Goal: Communication & Community: Answer question/provide support

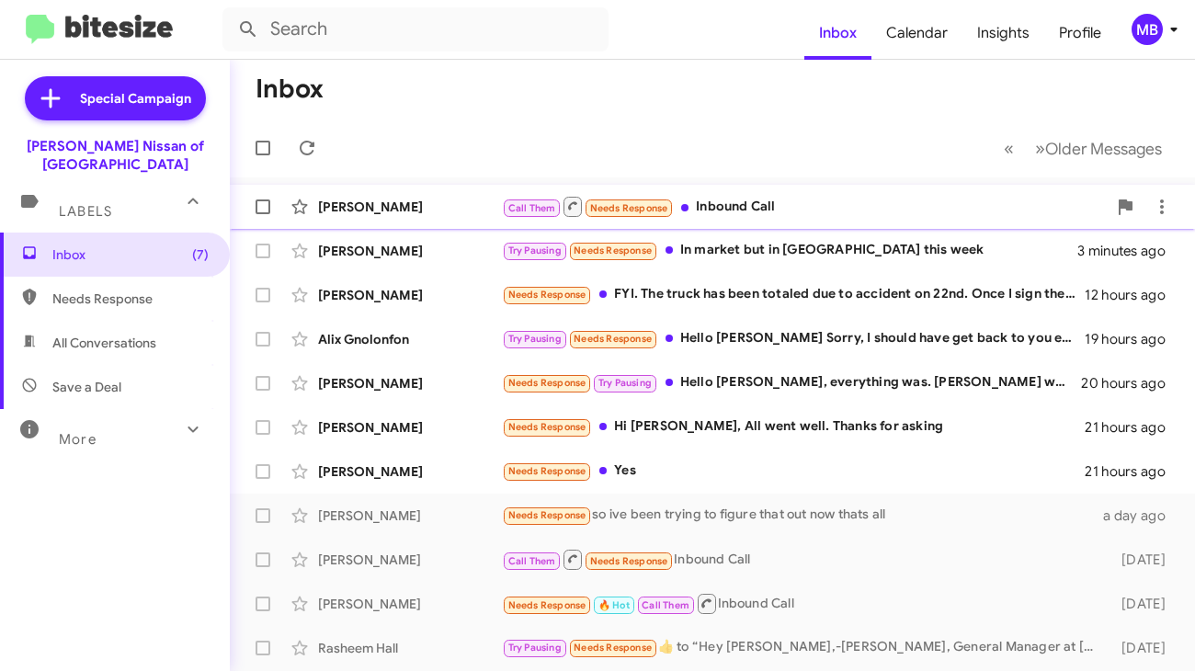
click at [699, 210] on div "Call Them Needs Response Inbound Call" at bounding box center [804, 206] width 605 height 23
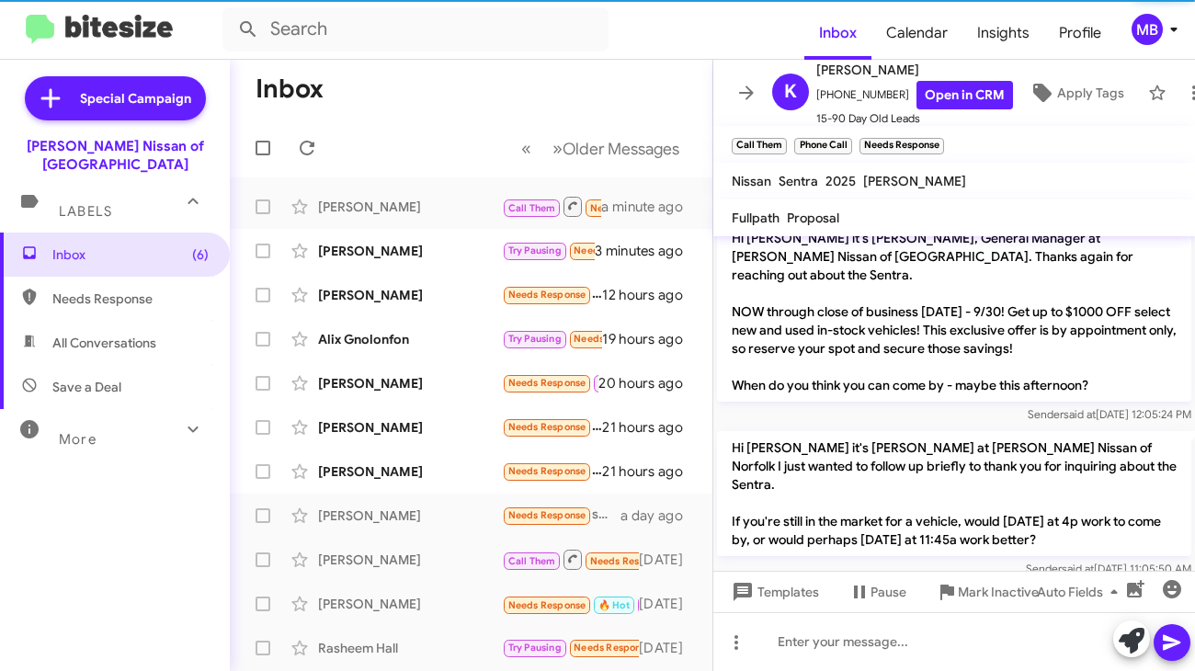
scroll to position [358, 0]
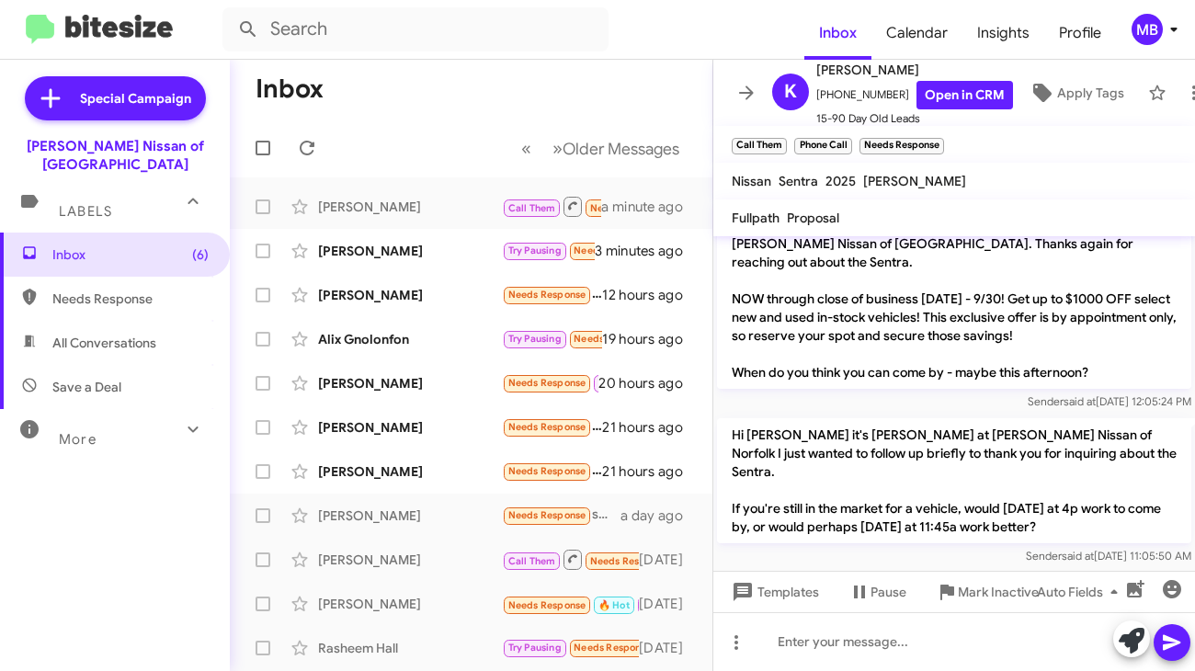
click at [867, 424] on p "Hi [PERSON_NAME] it's [PERSON_NAME] at [PERSON_NAME] Nissan of Norfolk I just w…" at bounding box center [954, 480] width 474 height 125
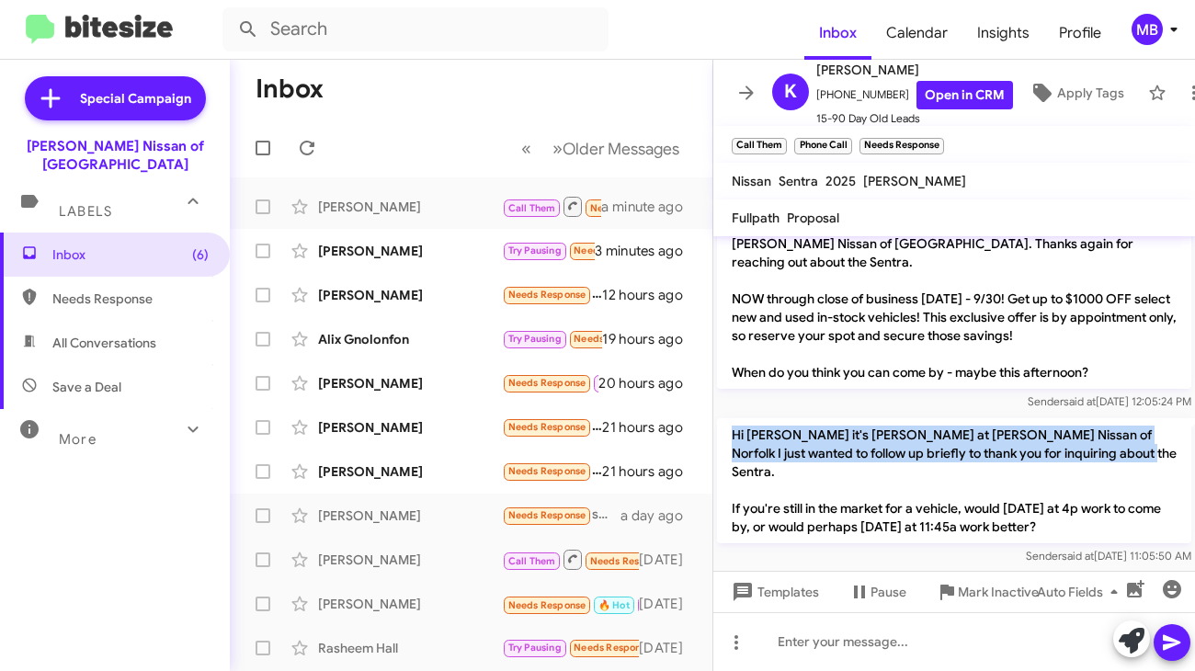
click at [867, 424] on p "Hi [PERSON_NAME] it's [PERSON_NAME] at [PERSON_NAME] Nissan of Norfolk I just w…" at bounding box center [954, 480] width 474 height 125
click at [927, 81] on link "Open in CRM" at bounding box center [964, 95] width 97 height 28
click at [127, 247] on span "Inbox (6)" at bounding box center [115, 255] width 230 height 44
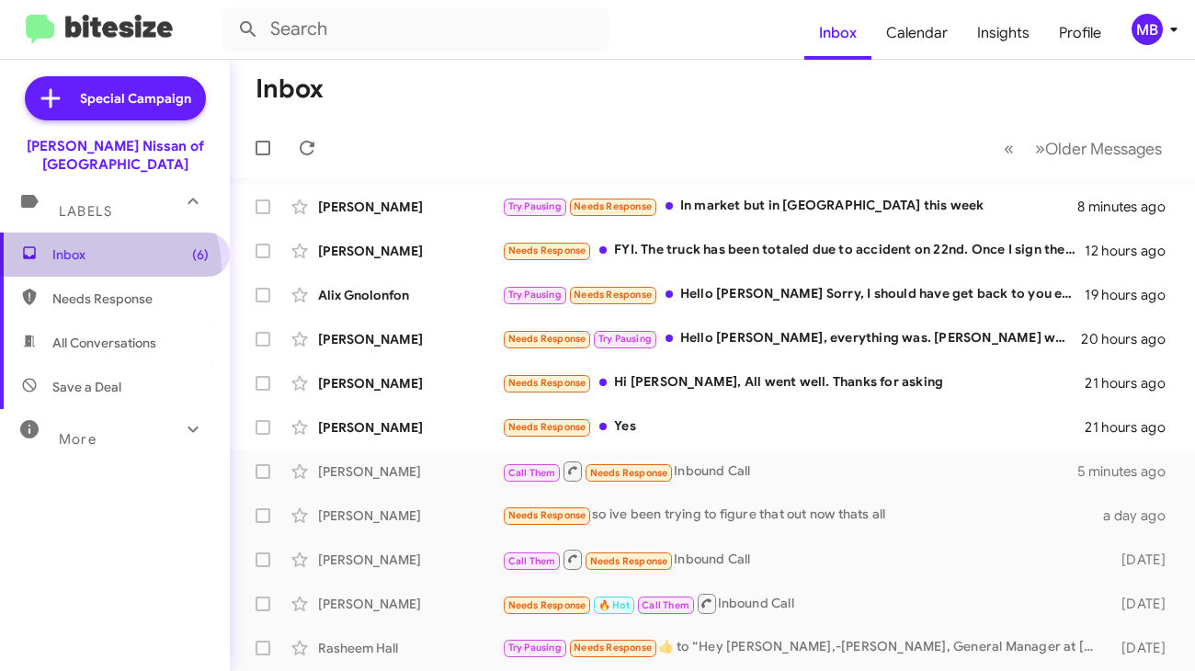
click at [96, 251] on span "Inbox (6)" at bounding box center [115, 255] width 230 height 44
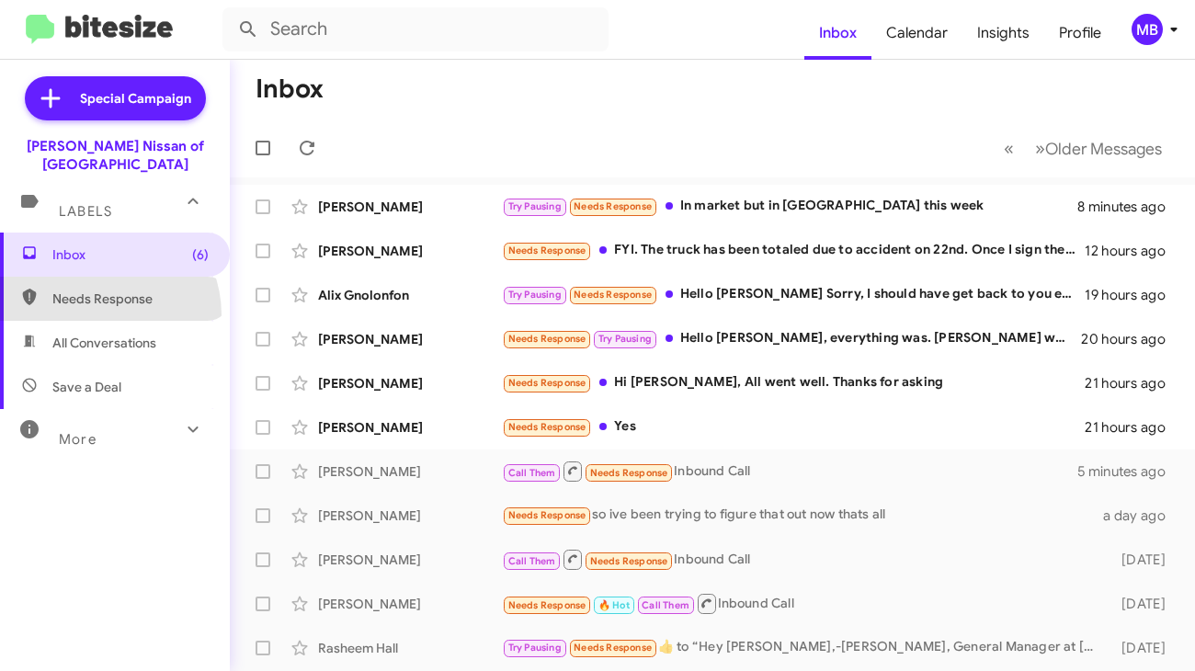
click at [100, 296] on span "Needs Response" at bounding box center [115, 299] width 230 height 44
type input "in:needs-response"
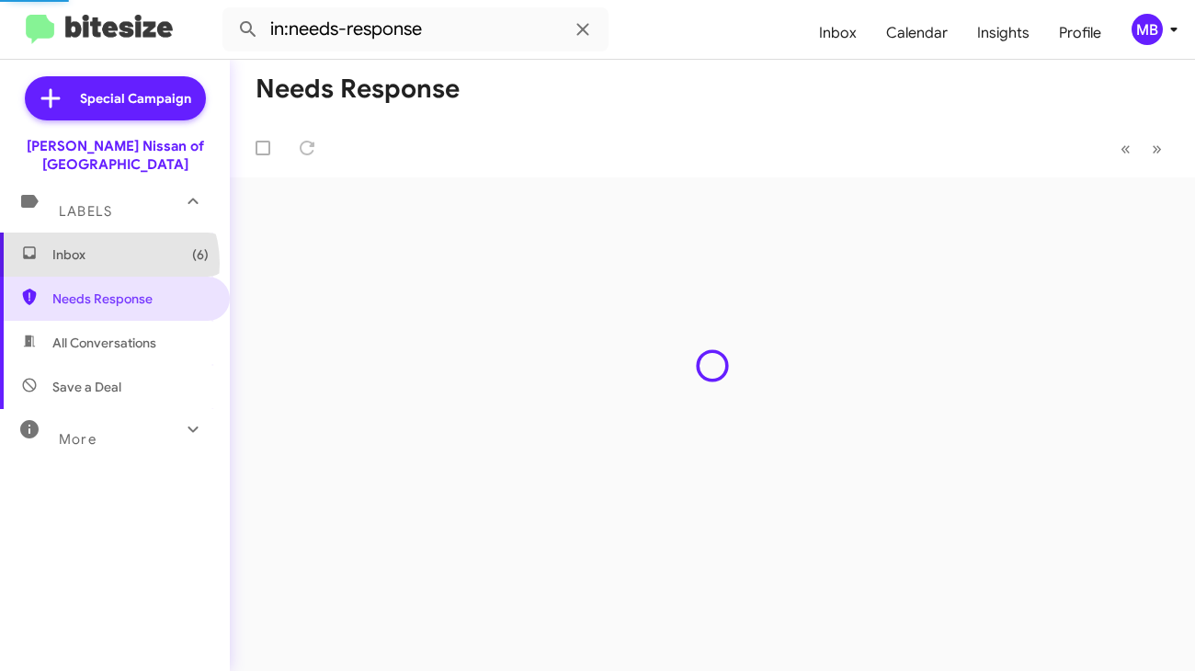
click at [107, 245] on span "Inbox (6)" at bounding box center [130, 254] width 156 height 18
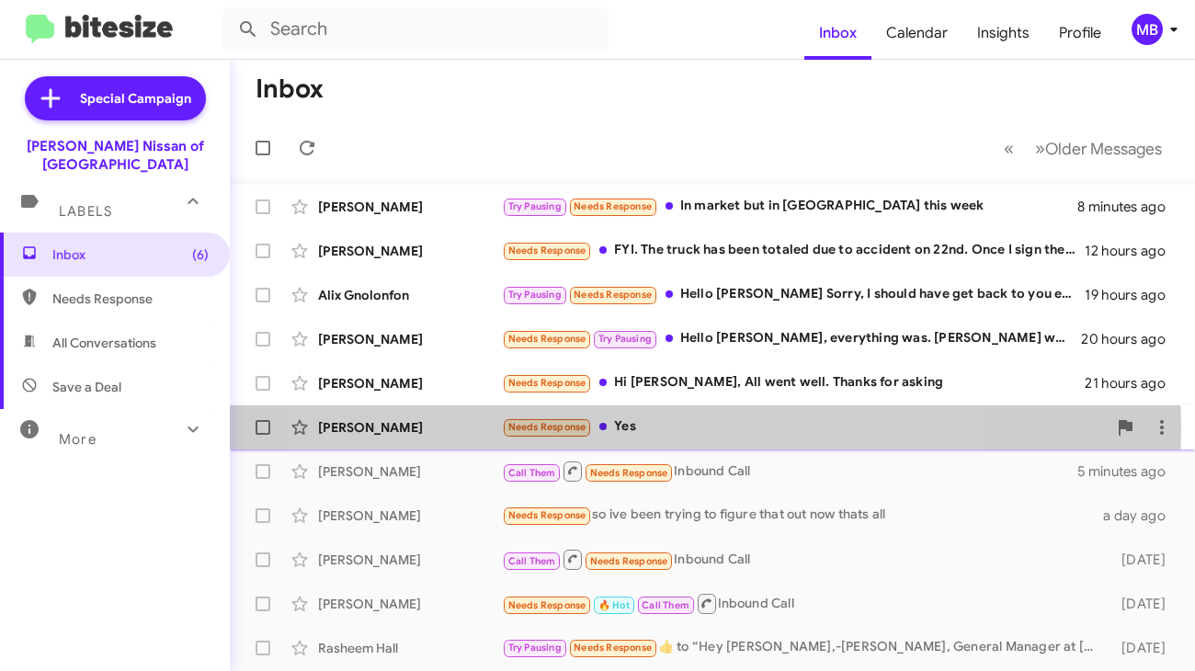
click at [616, 427] on div "Needs Response Yes" at bounding box center [804, 426] width 605 height 21
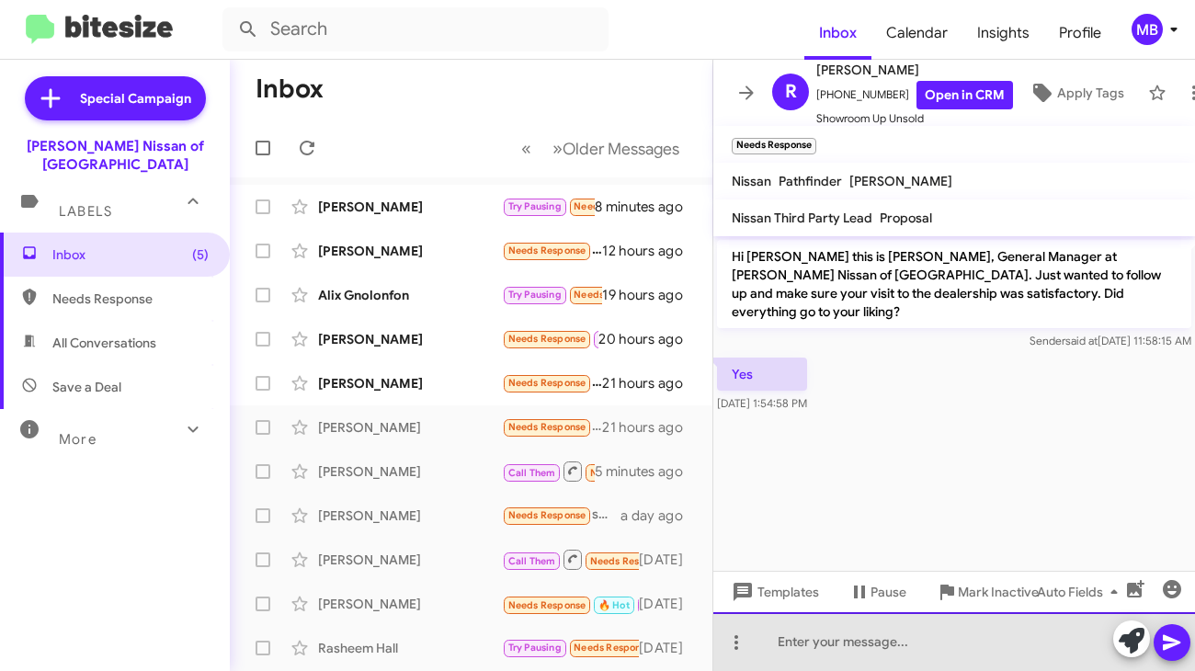
click at [888, 636] on div at bounding box center [954, 641] width 482 height 59
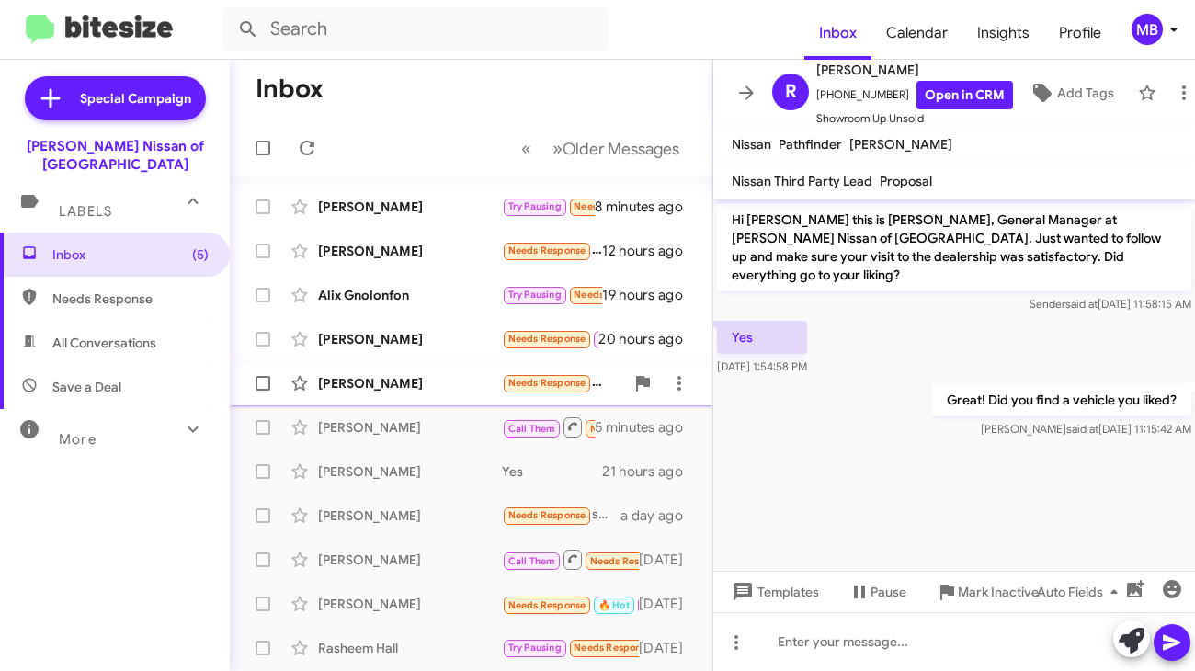
click at [445, 392] on div "[PERSON_NAME] Needs Response Hi [PERSON_NAME], All went well. Thanks for asking…" at bounding box center [470, 383] width 453 height 37
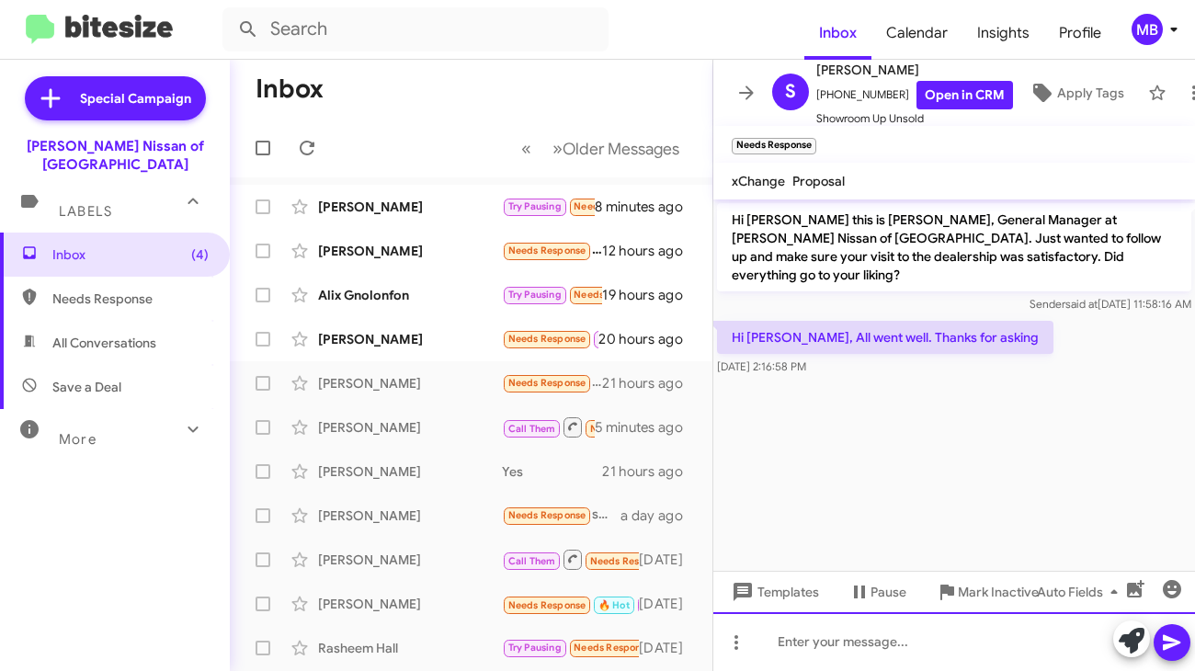
click at [820, 632] on div at bounding box center [954, 641] width 482 height 59
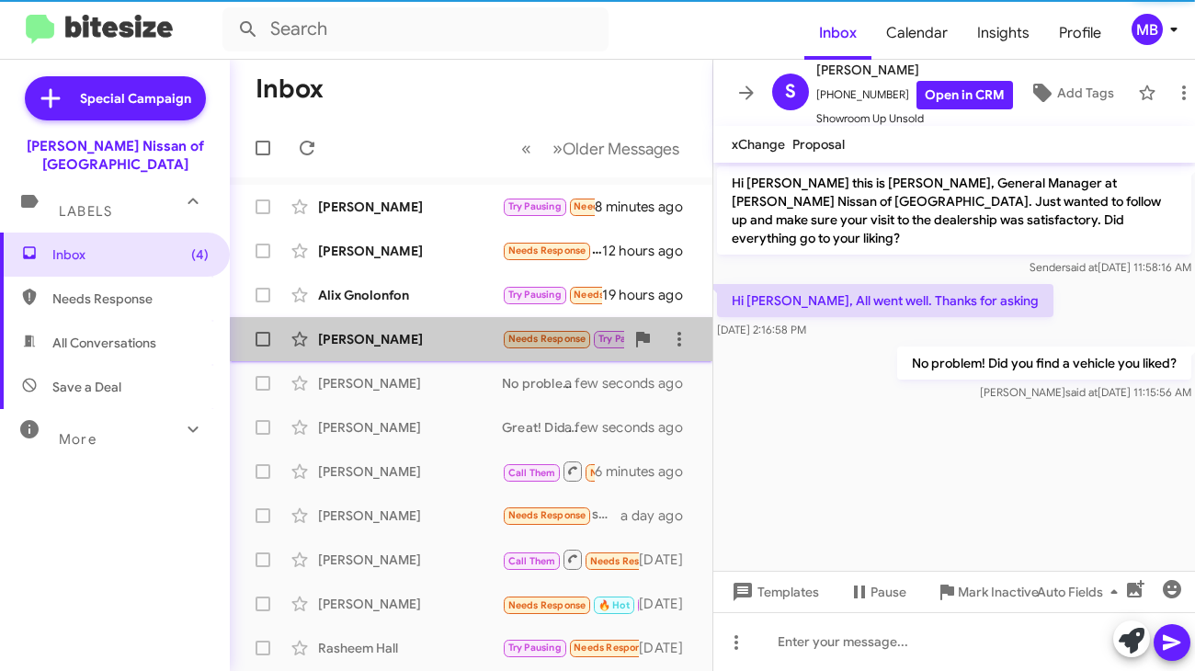
click at [486, 340] on div "[PERSON_NAME]" at bounding box center [410, 339] width 184 height 18
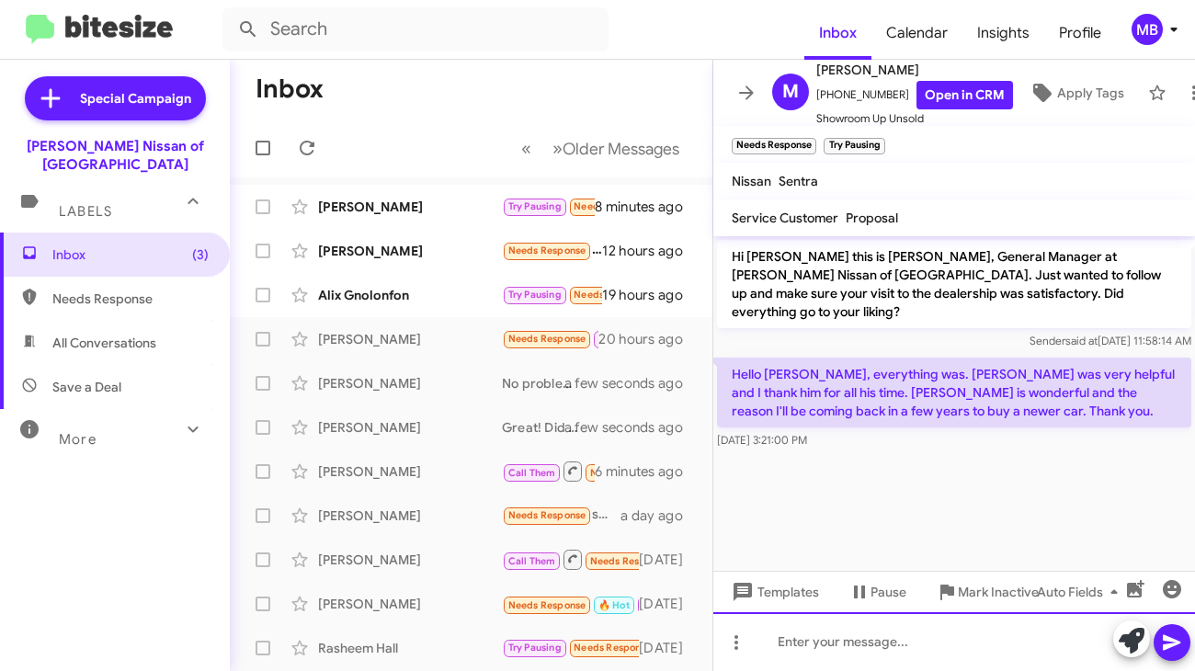
click at [840, 638] on div at bounding box center [954, 641] width 482 height 59
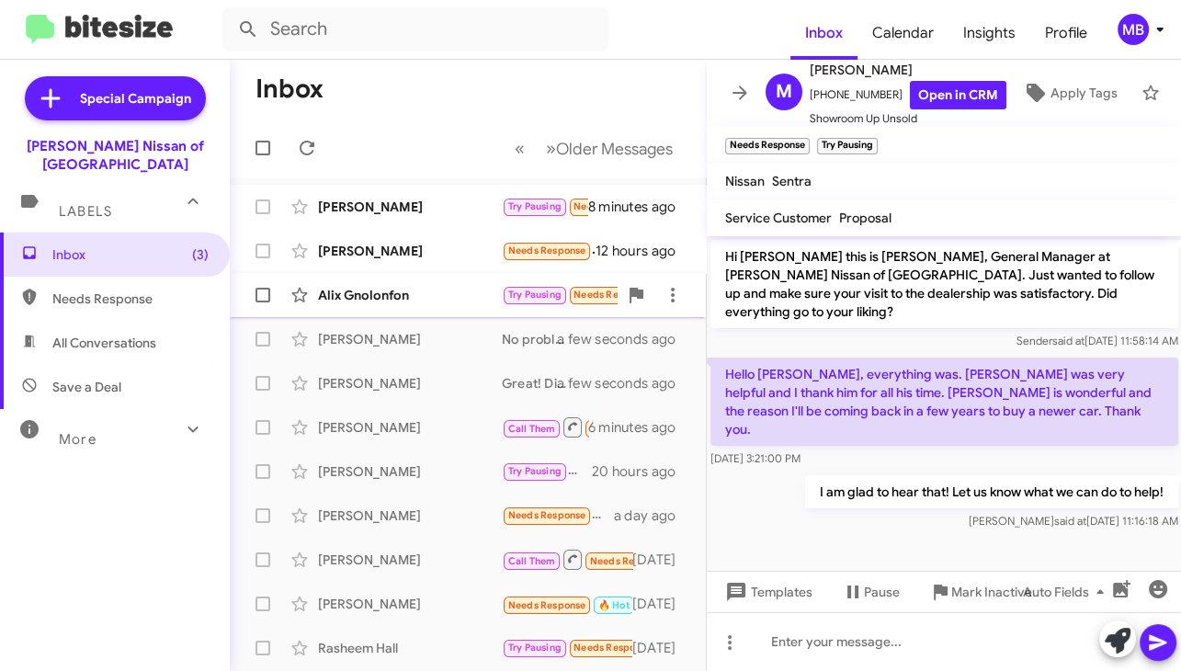
click at [506, 291] on small "Try Pausing" at bounding box center [535, 295] width 63 height 17
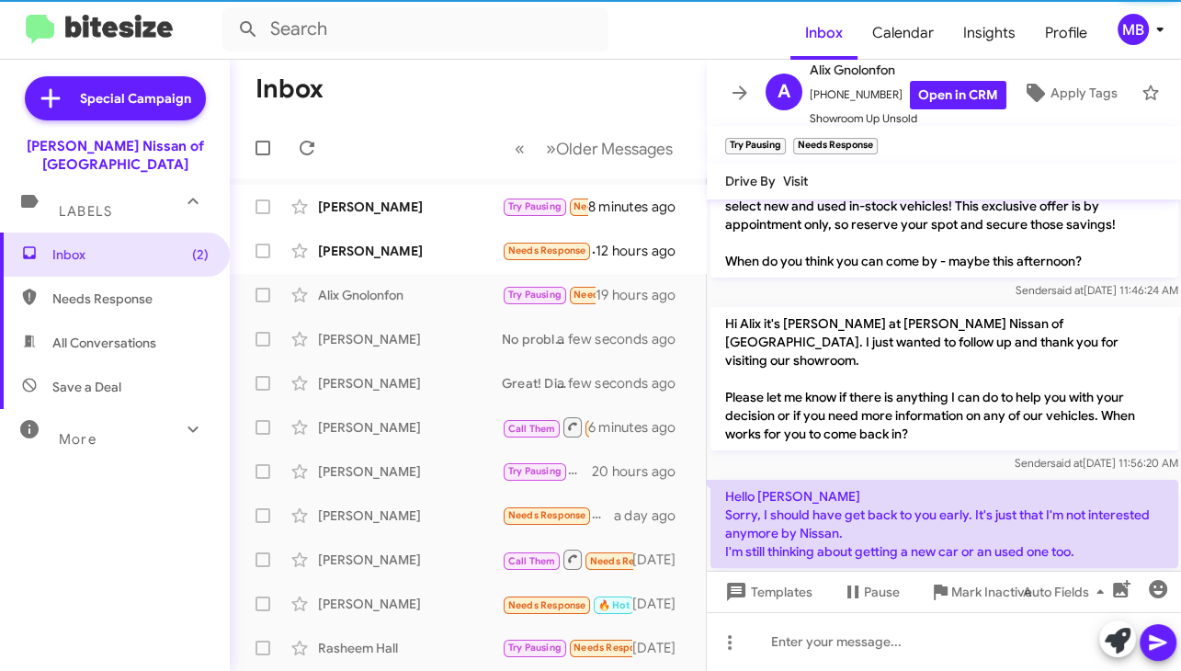
scroll to position [1, 0]
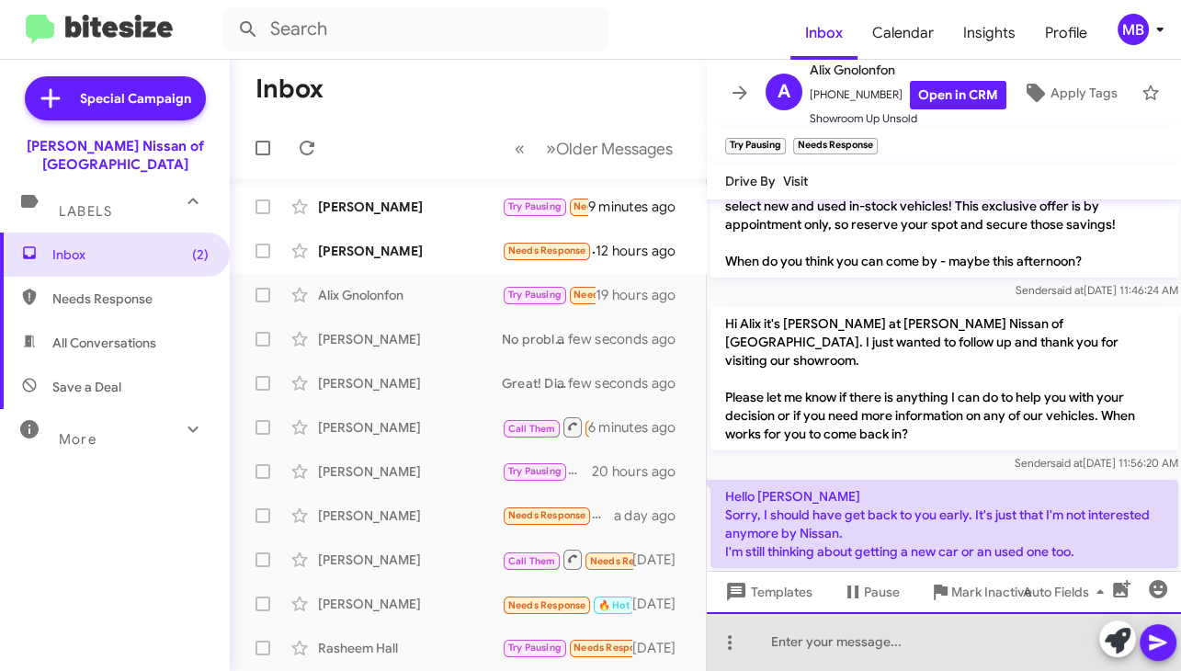
click at [793, 638] on div at bounding box center [944, 641] width 475 height 59
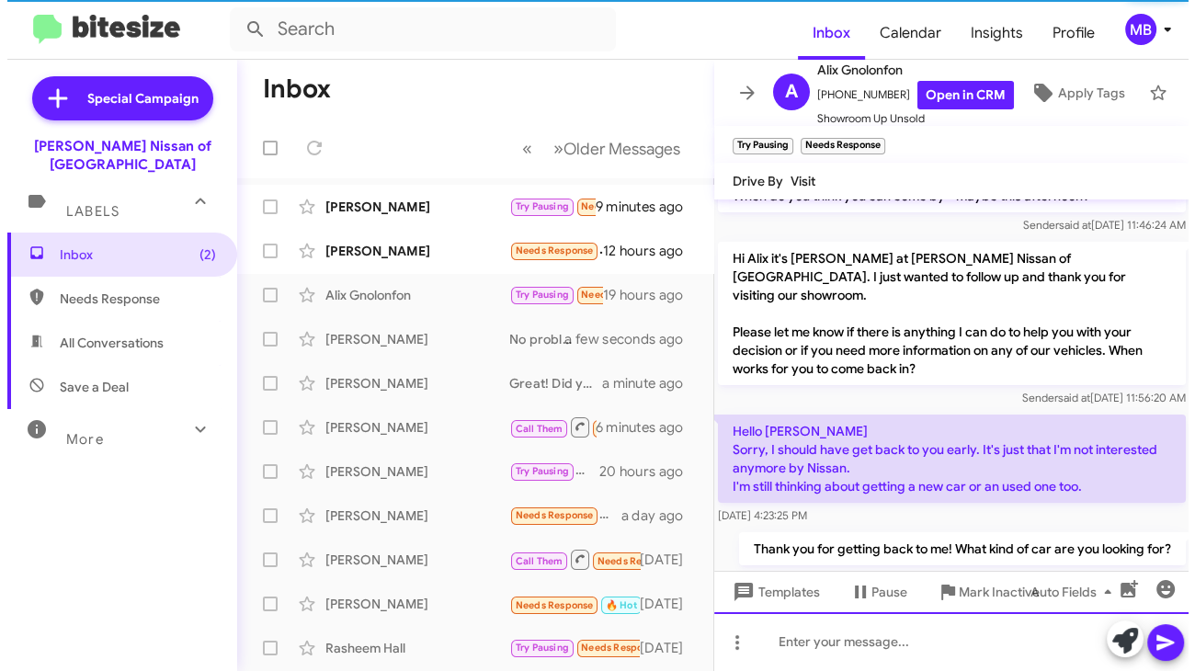
scroll to position [173, 0]
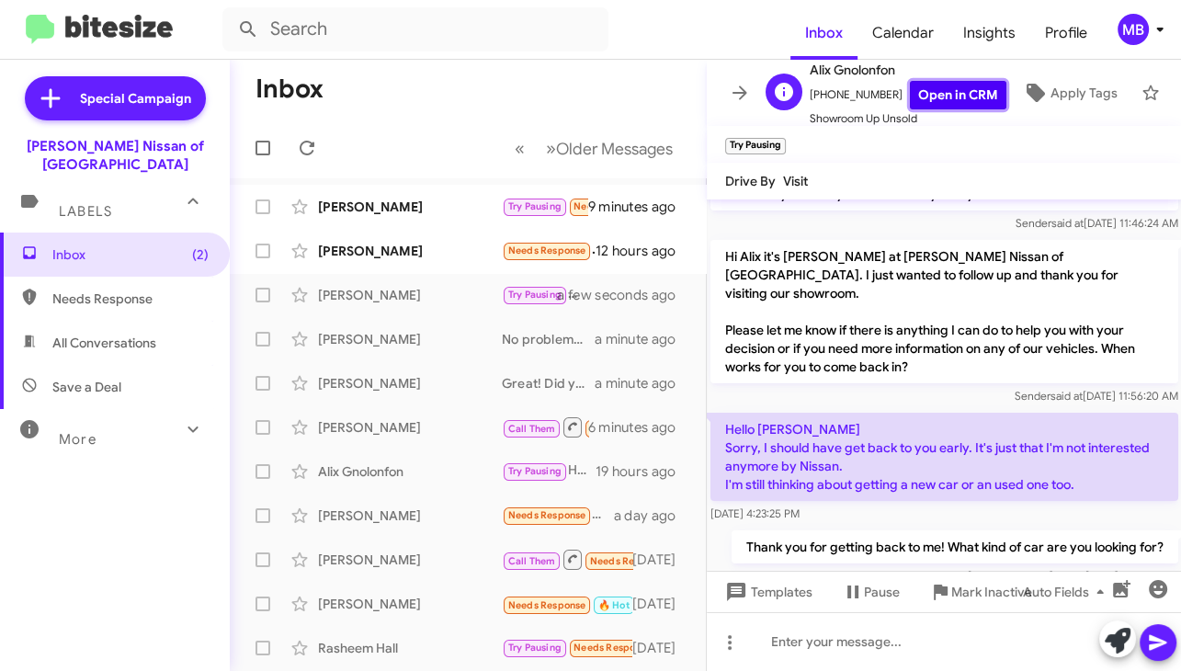
click at [970, 82] on link "Open in CRM" at bounding box center [958, 95] width 97 height 28
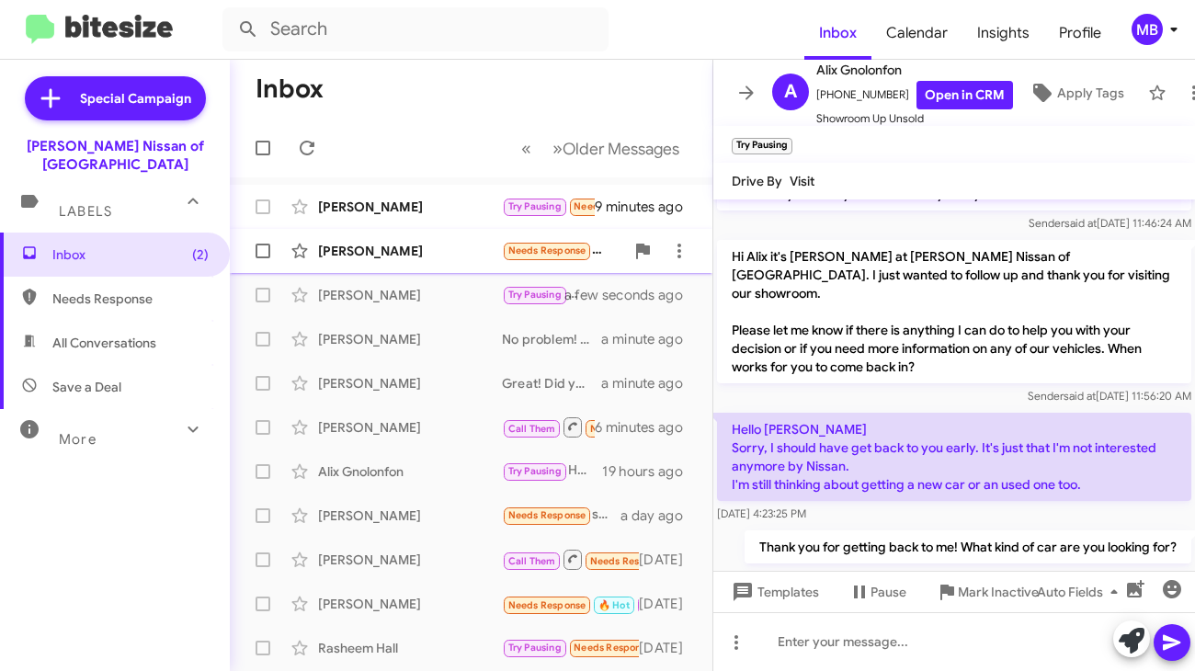
click at [456, 269] on span "[PERSON_NAME] Needs Response FYI. The truck has been totaled due to accident on…" at bounding box center [471, 251] width 483 height 44
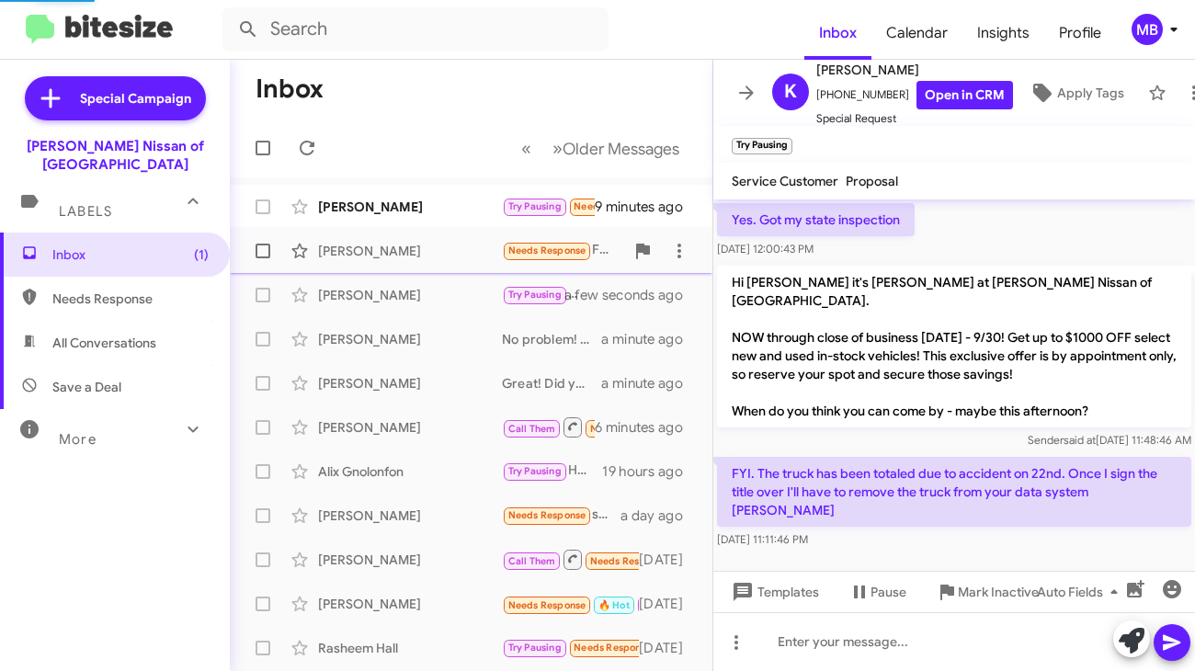
scroll to position [63, 0]
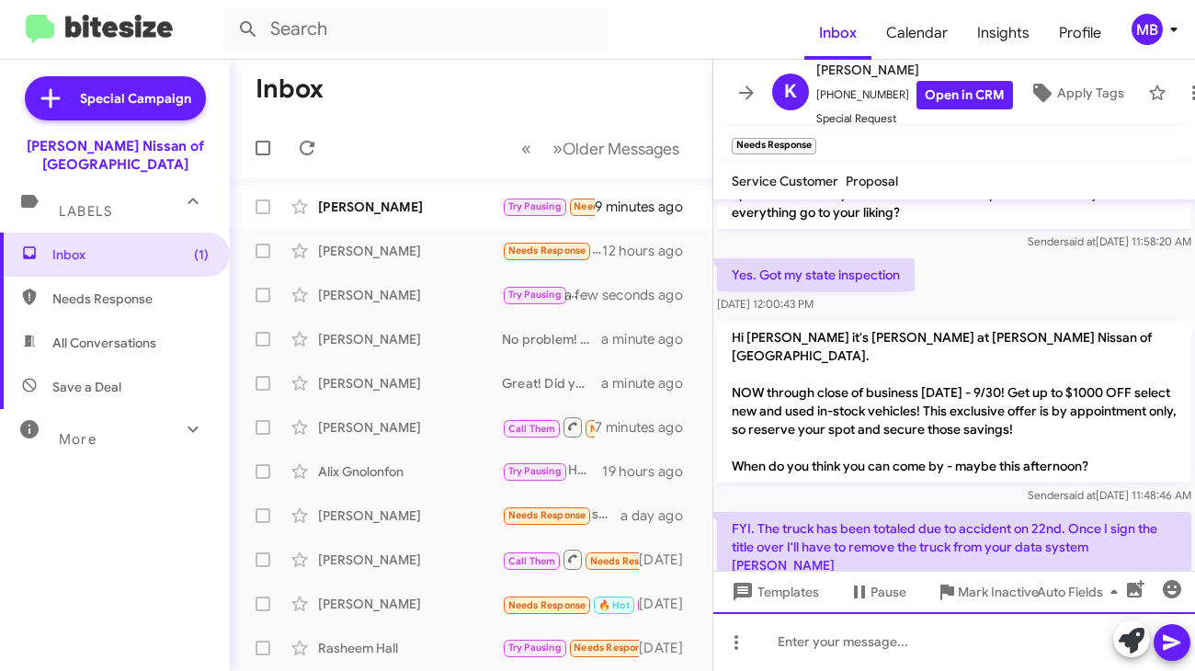
click at [897, 635] on div at bounding box center [954, 641] width 482 height 59
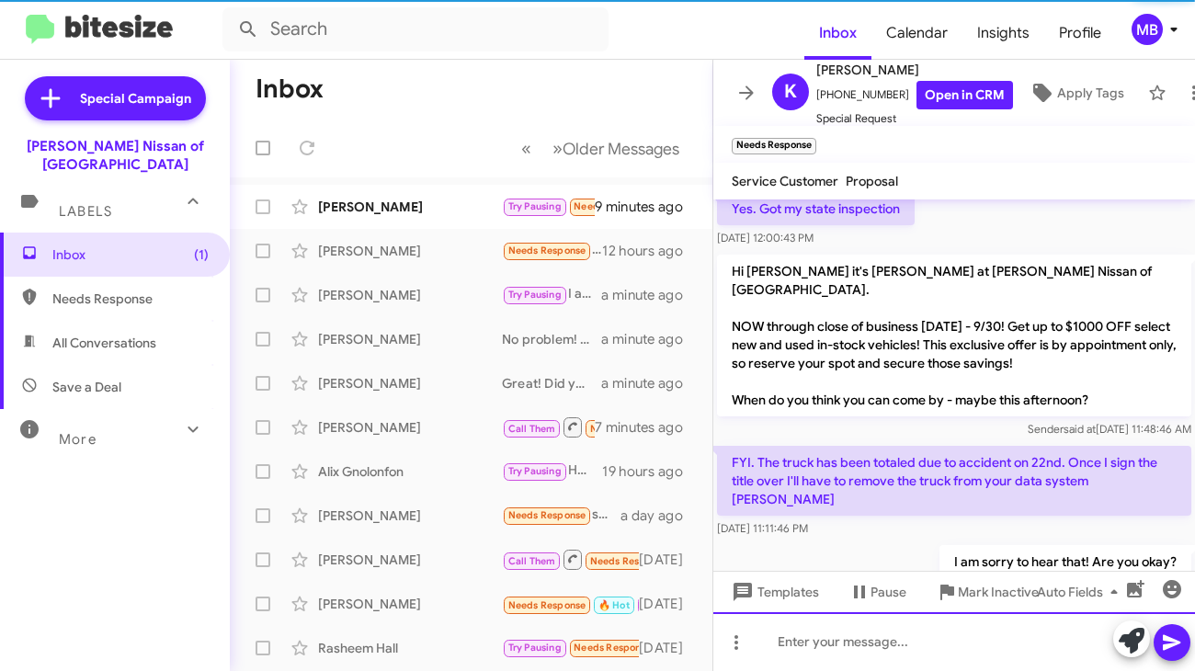
scroll to position [92, 0]
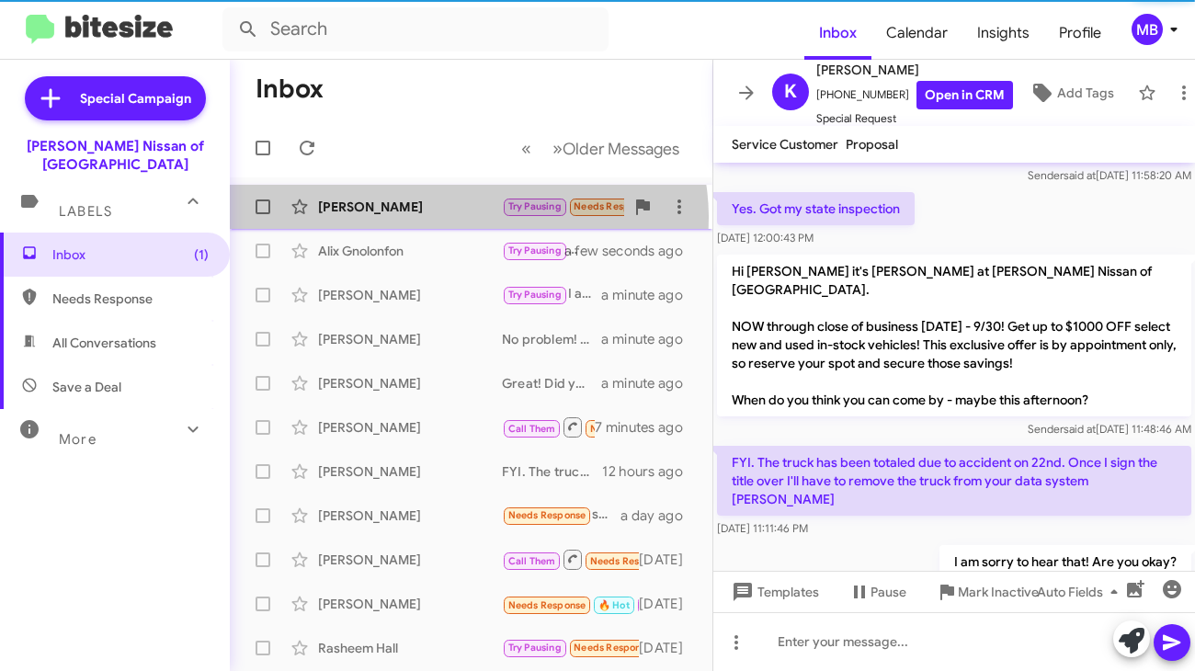
click at [468, 218] on div "[PERSON_NAME] Try Pausing Needs Response In market but in [GEOGRAPHIC_DATA] thi…" at bounding box center [470, 206] width 453 height 37
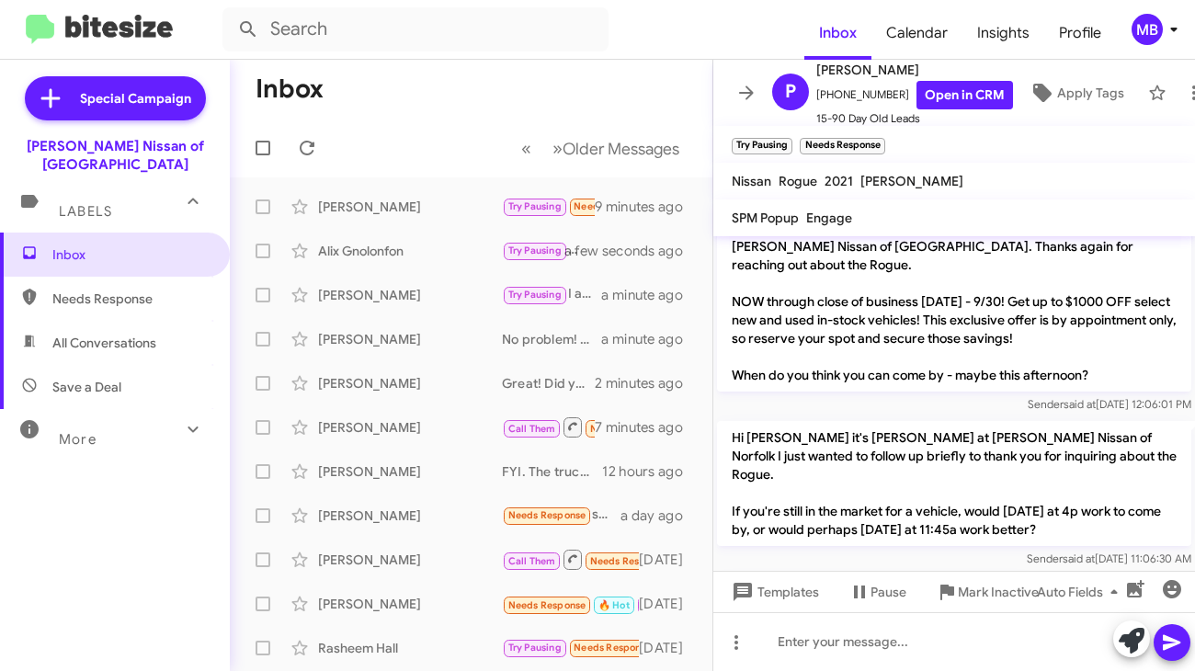
scroll to position [441, 0]
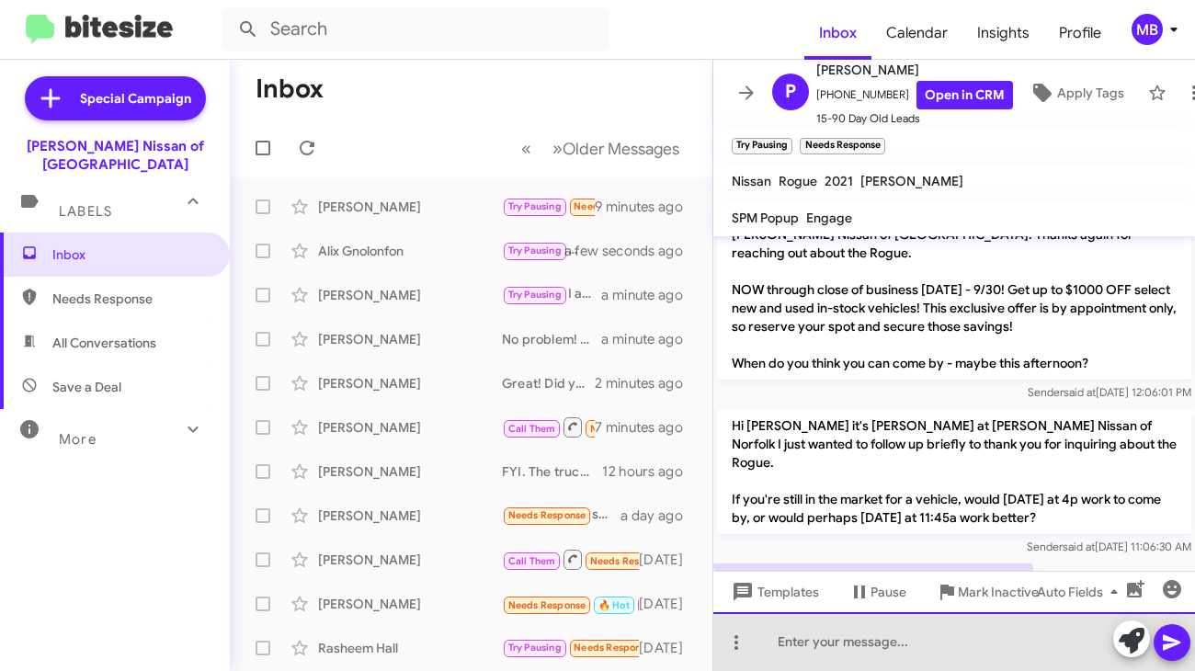
click at [918, 638] on div at bounding box center [954, 641] width 482 height 59
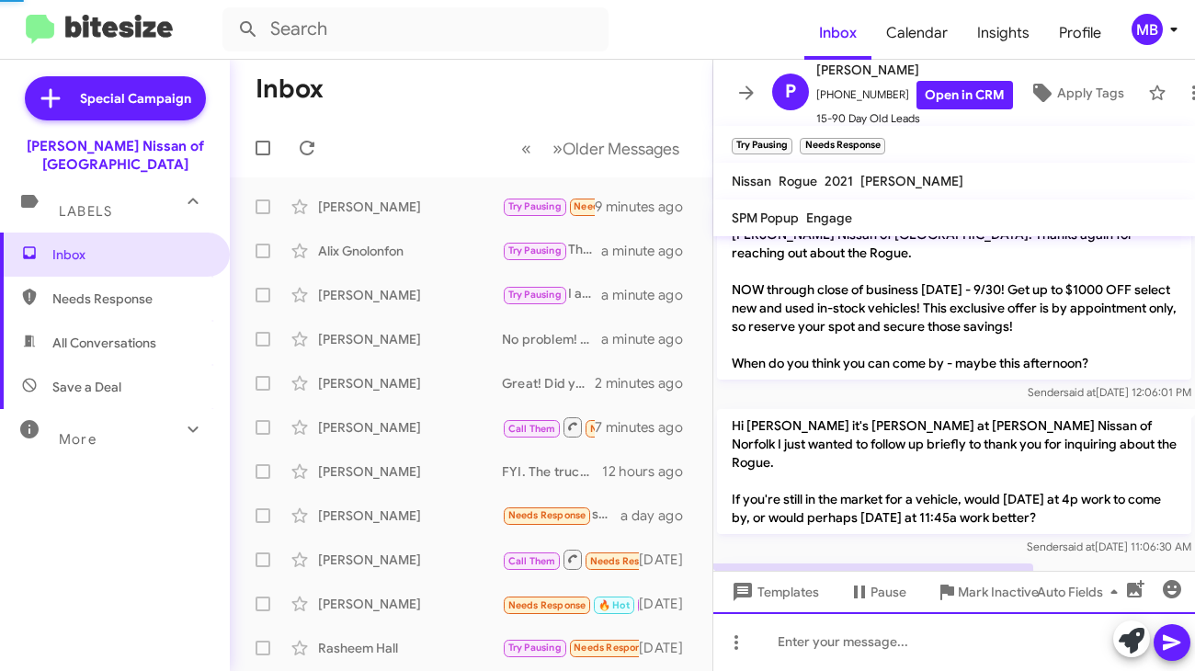
scroll to position [0, 0]
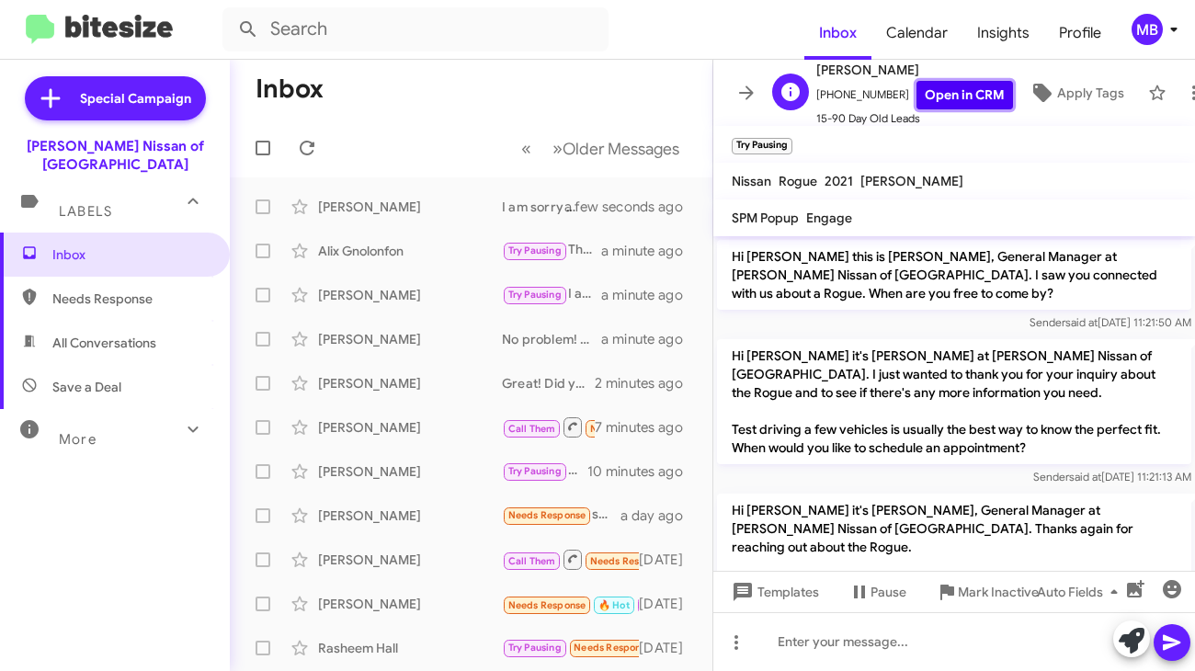
click at [948, 87] on link "Open in CRM" at bounding box center [964, 95] width 97 height 28
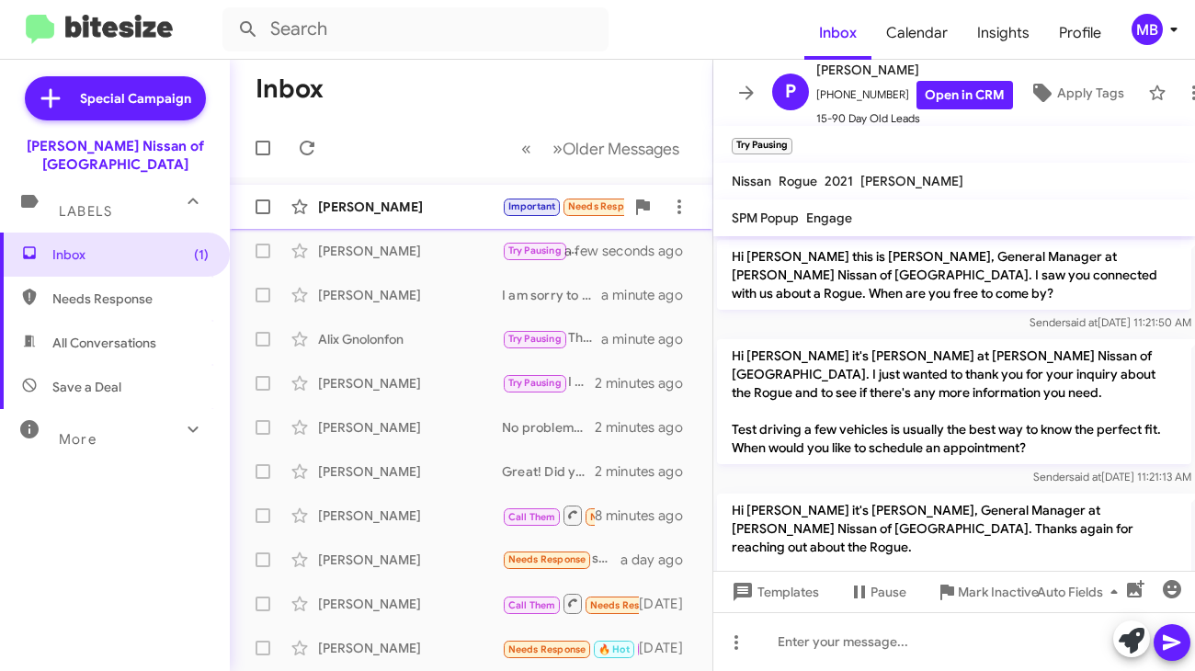
click at [434, 210] on div "[PERSON_NAME]" at bounding box center [410, 207] width 184 height 18
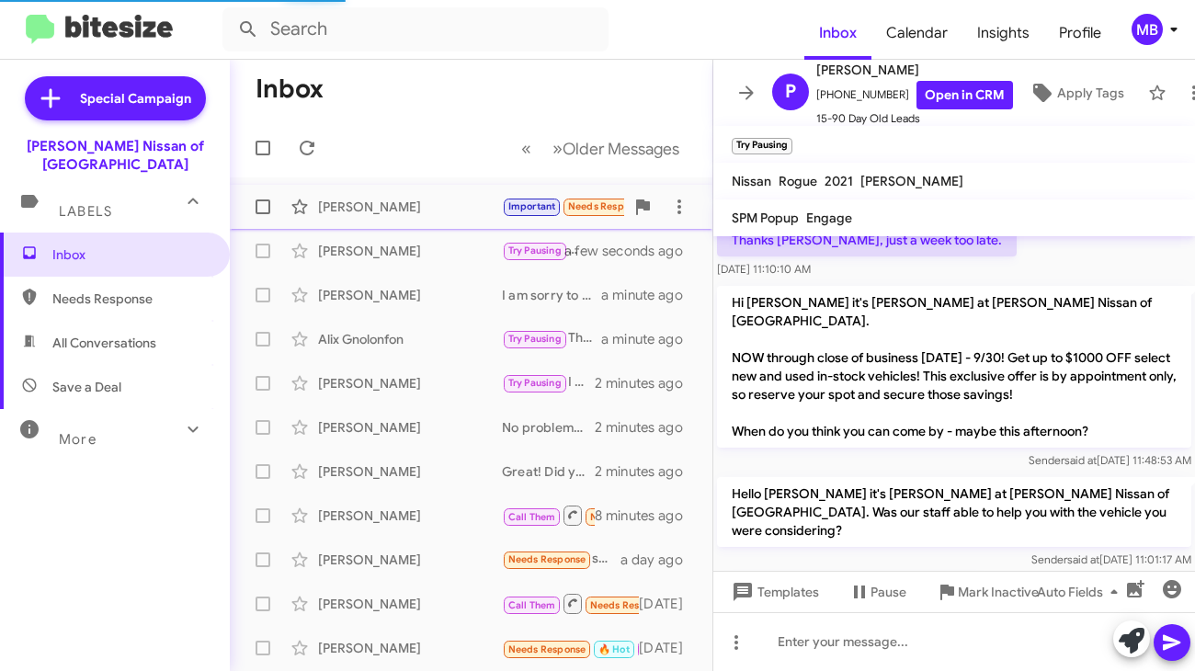
scroll to position [906, 0]
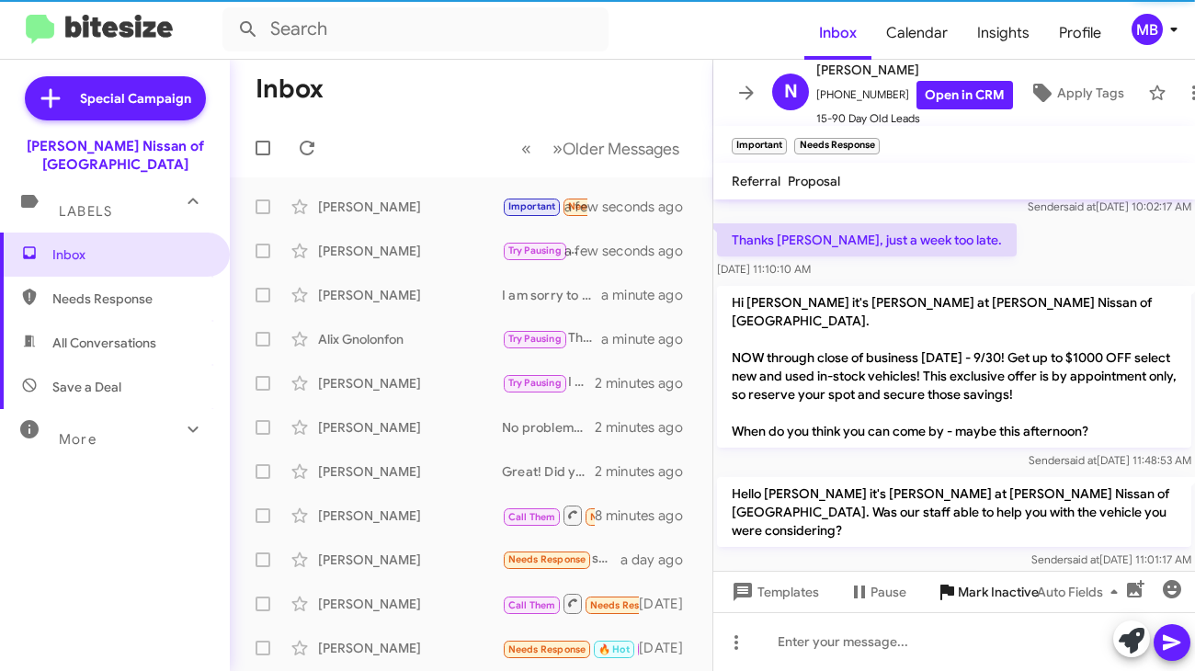
click at [967, 599] on span "Mark Inactive" at bounding box center [998, 591] width 81 height 33
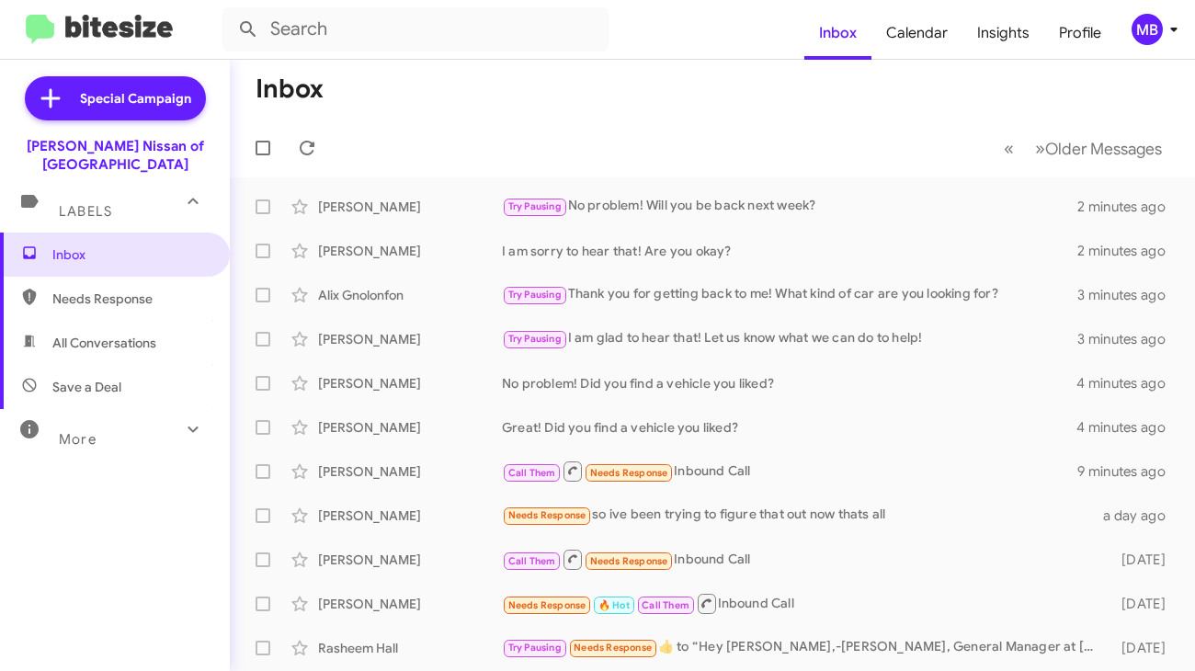
click at [59, 290] on span "Needs Response" at bounding box center [130, 299] width 156 height 18
type input "in:needs-response"
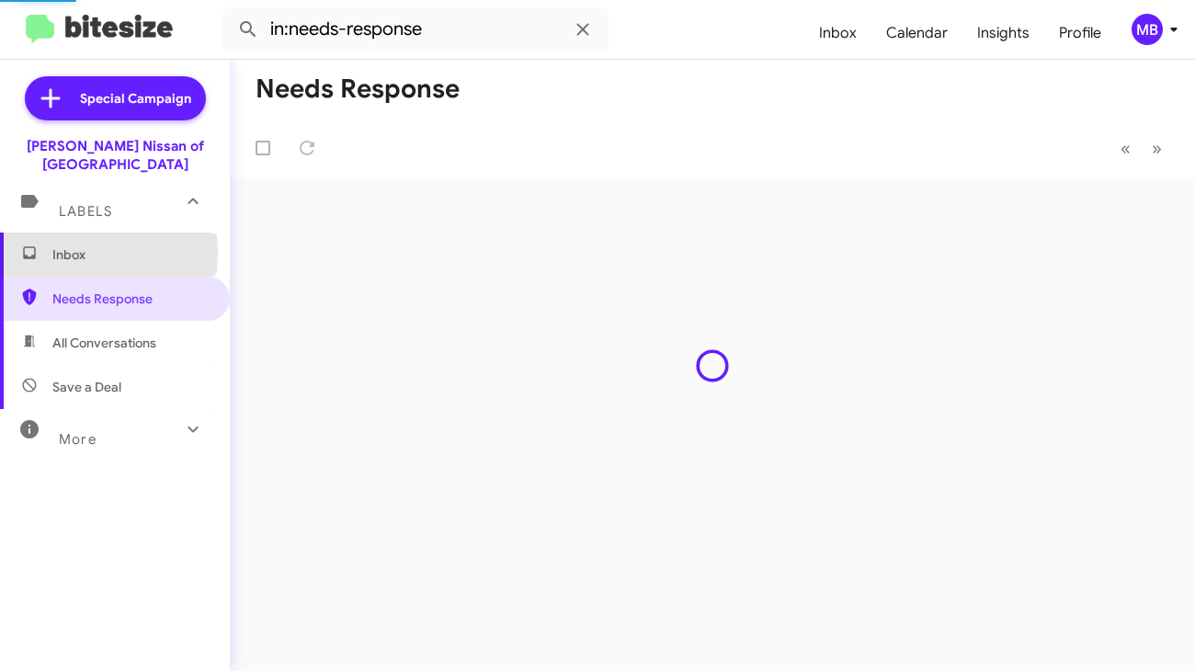
click at [59, 245] on span "Inbox" at bounding box center [130, 254] width 156 height 18
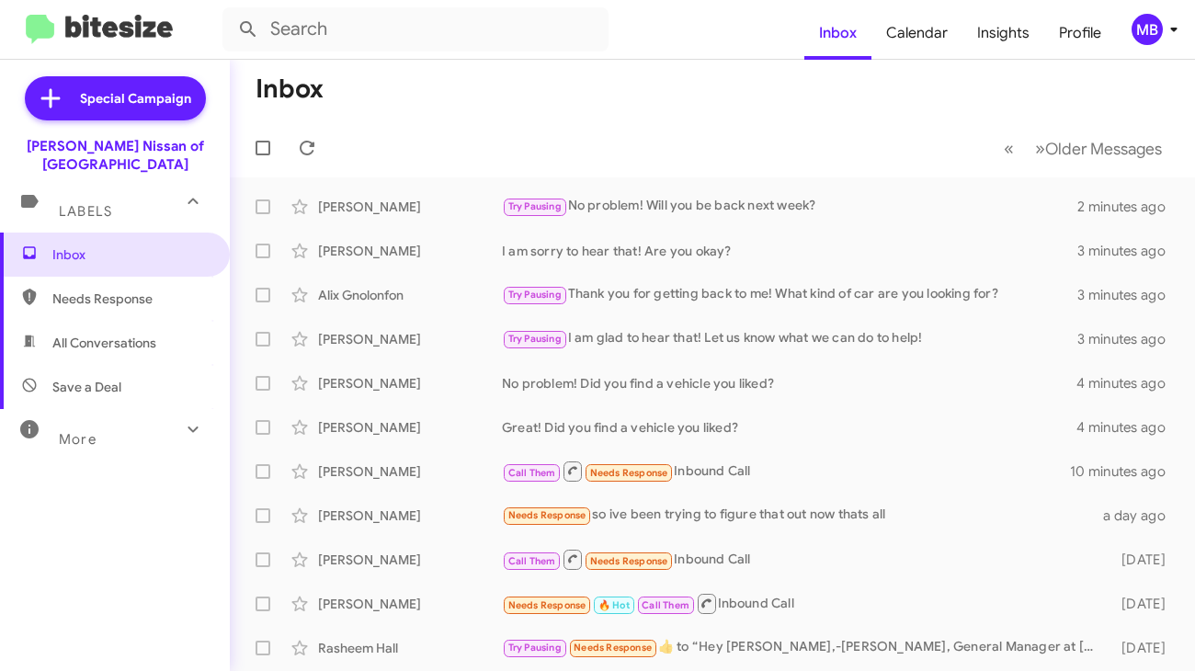
click at [688, 177] on mat-action-list "[PERSON_NAME] Try Pausing No problem! Will you be back next week? 2 minutes ago…" at bounding box center [712, 622] width 965 height 890
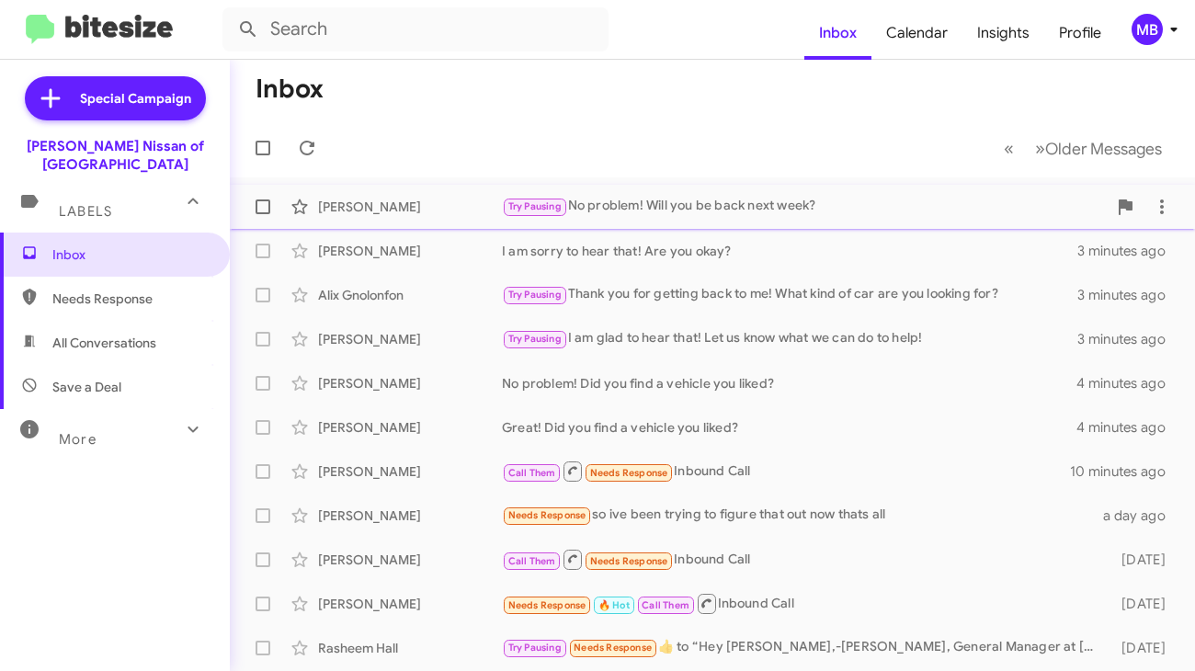
click at [673, 198] on div "Try Pausing No problem! Will you be back next week?" at bounding box center [804, 206] width 605 height 21
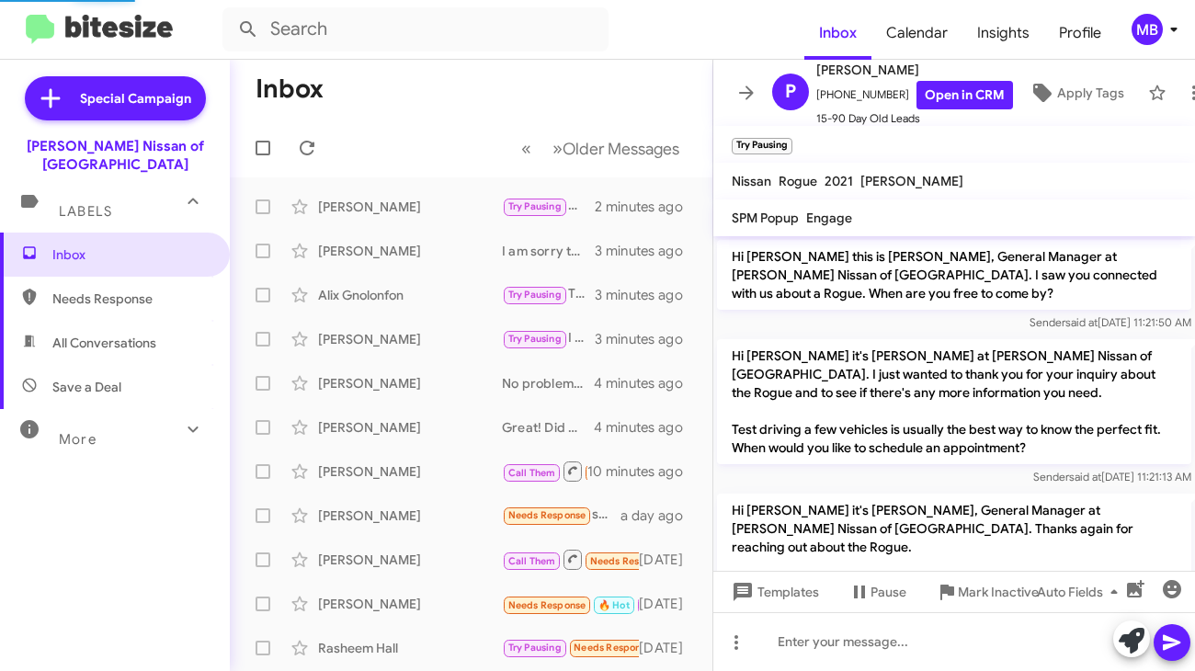
scroll to position [1726, 0]
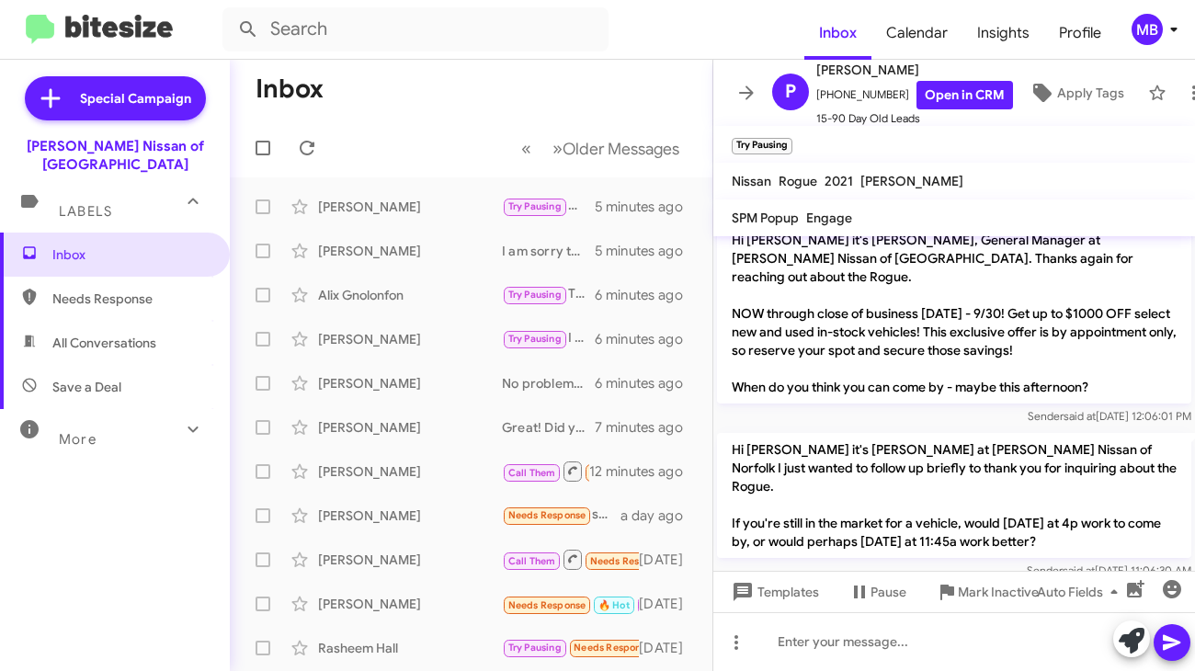
click at [131, 277] on span "Needs Response" at bounding box center [115, 299] width 230 height 44
type input "in:needs-response"
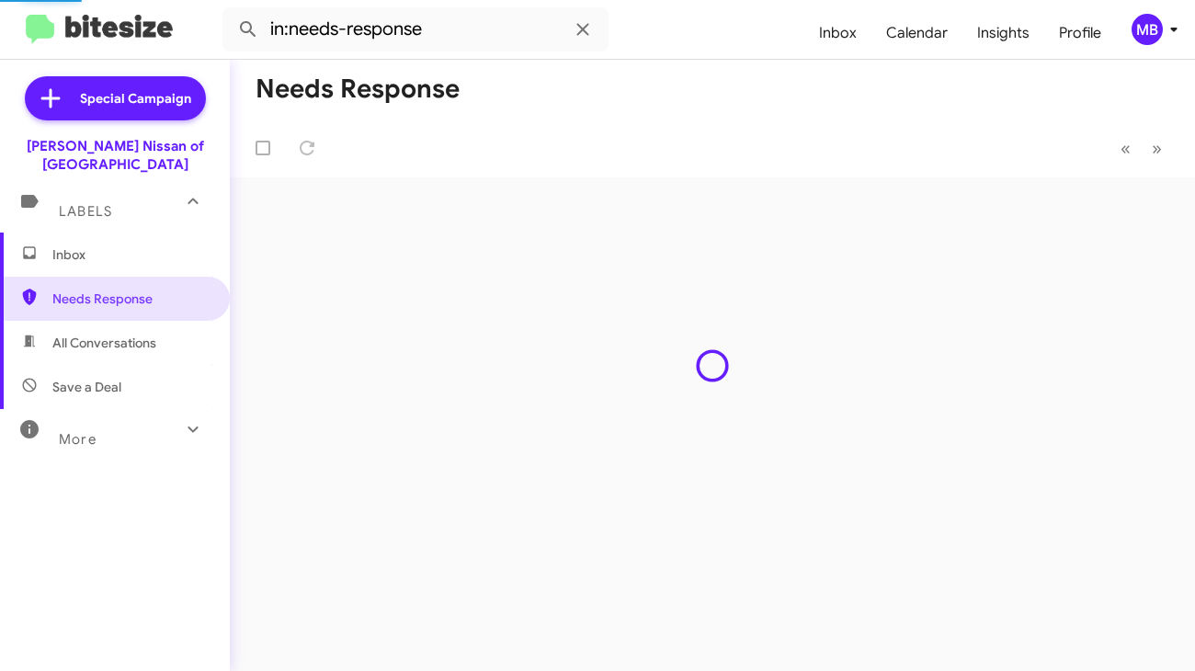
click at [148, 245] on span "Inbox" at bounding box center [130, 254] width 156 height 18
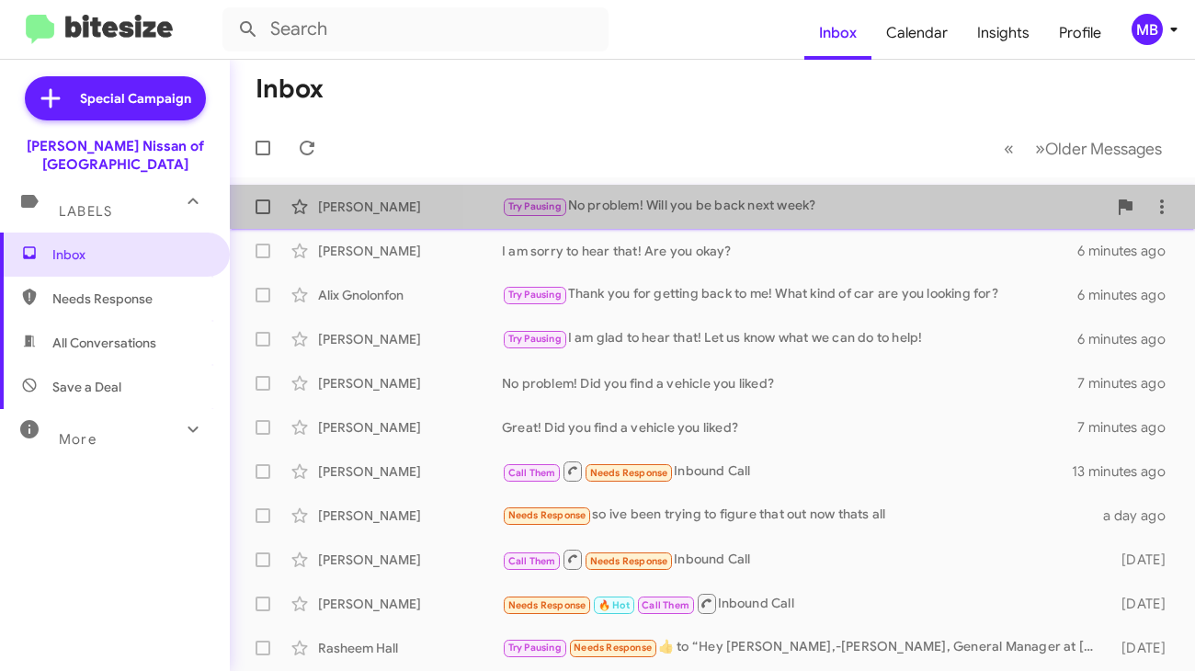
click at [713, 199] on div "Try Pausing No problem! Will you be back next week?" at bounding box center [804, 206] width 605 height 21
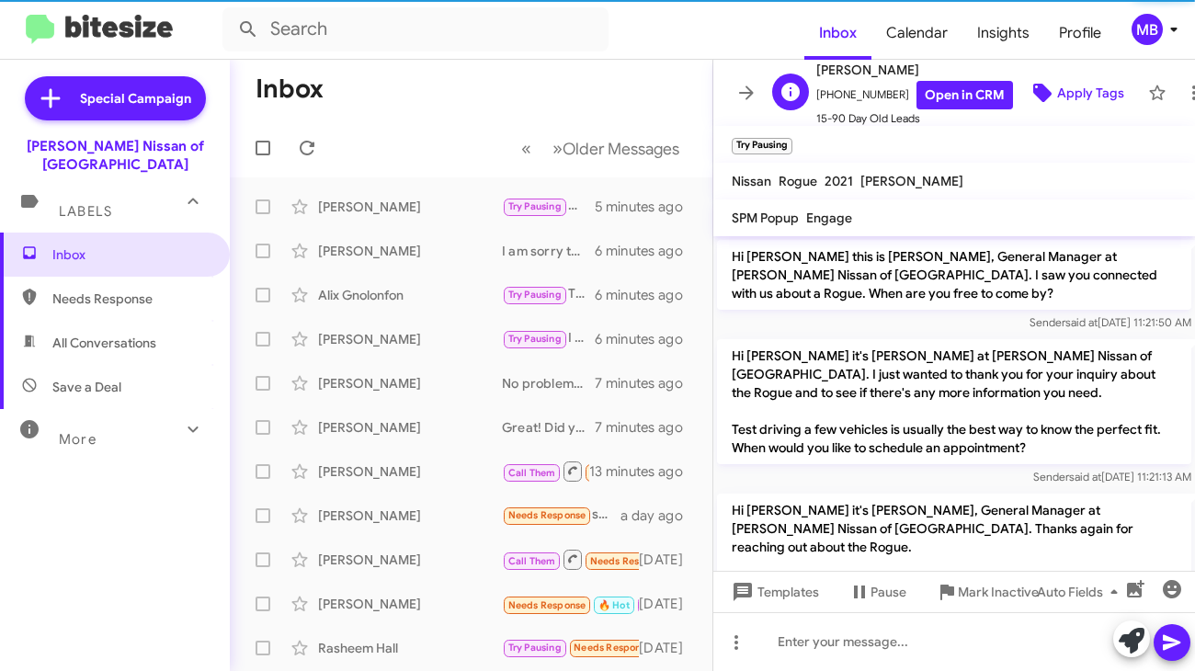
scroll to position [1726, 0]
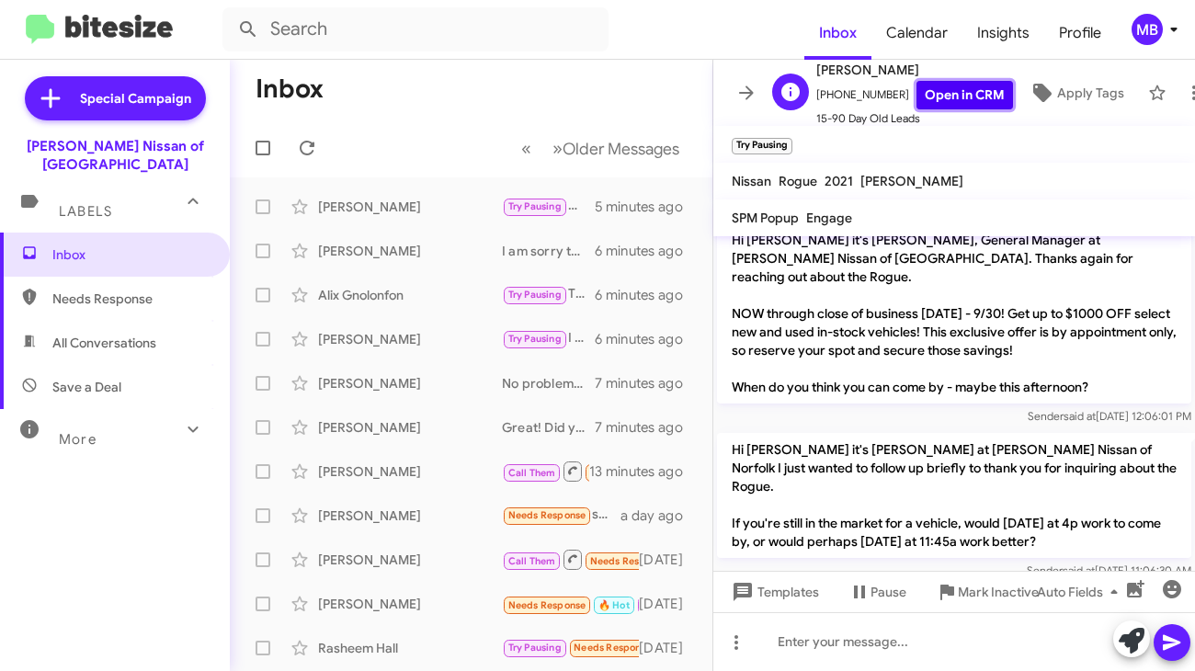
click at [952, 81] on link "Open in CRM" at bounding box center [964, 95] width 97 height 28
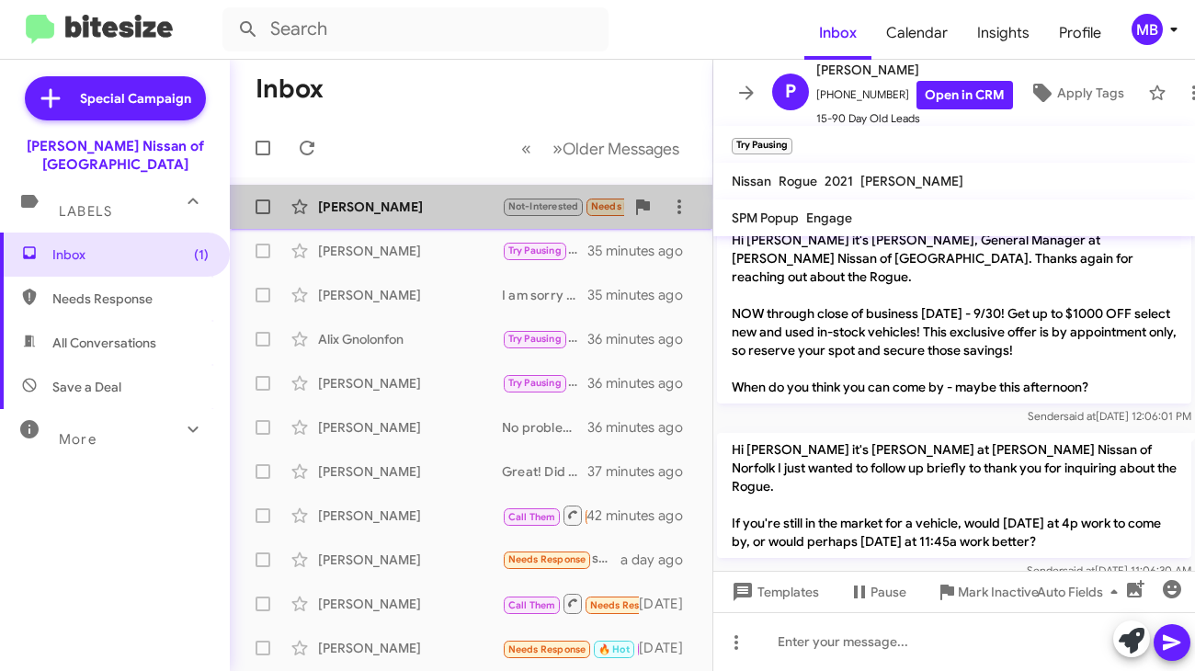
click at [487, 200] on div "[PERSON_NAME]" at bounding box center [410, 207] width 184 height 18
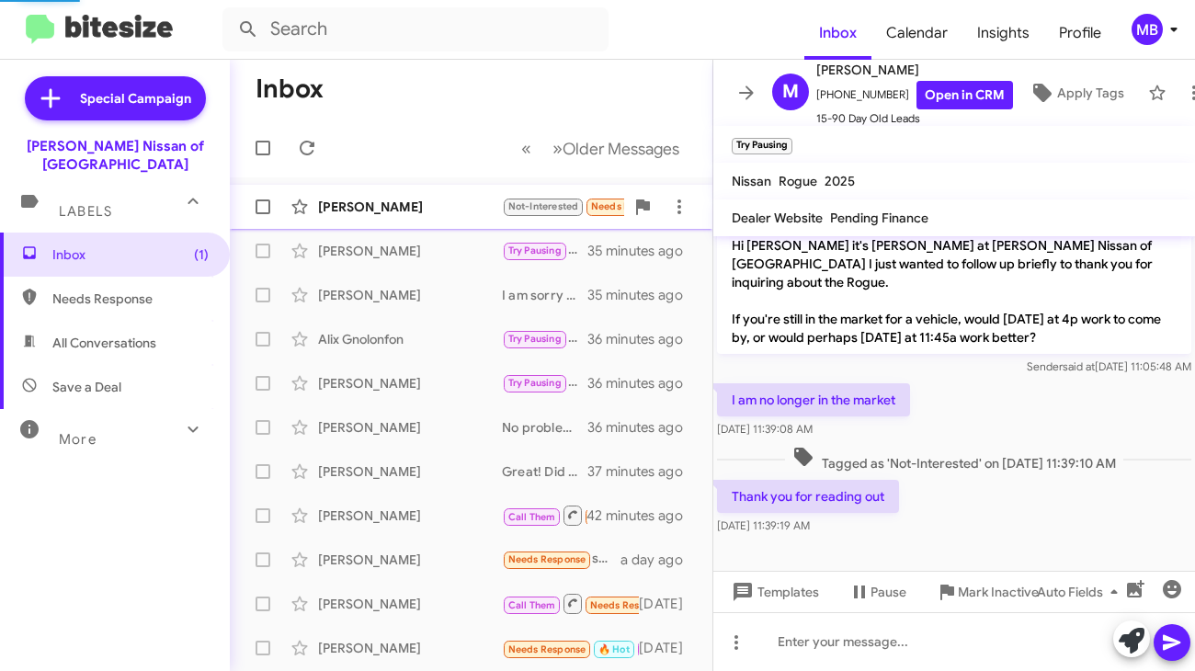
scroll to position [493, 0]
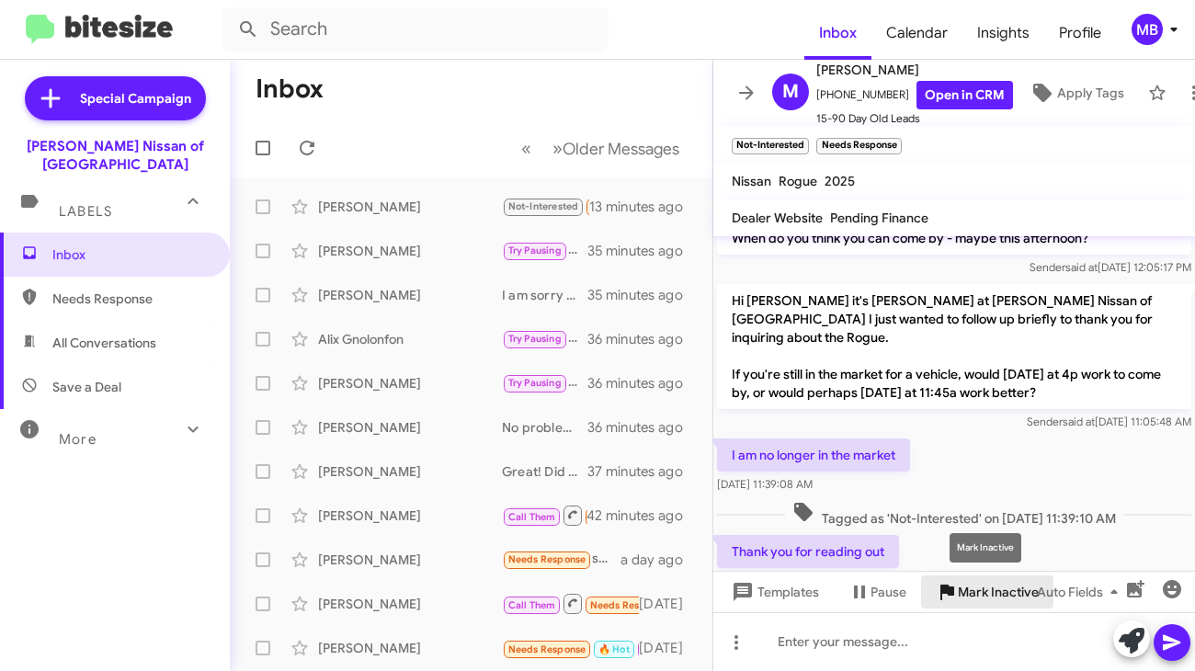
click at [958, 586] on span "Mark Inactive" at bounding box center [998, 591] width 81 height 33
